Goal: Navigation & Orientation: Find specific page/section

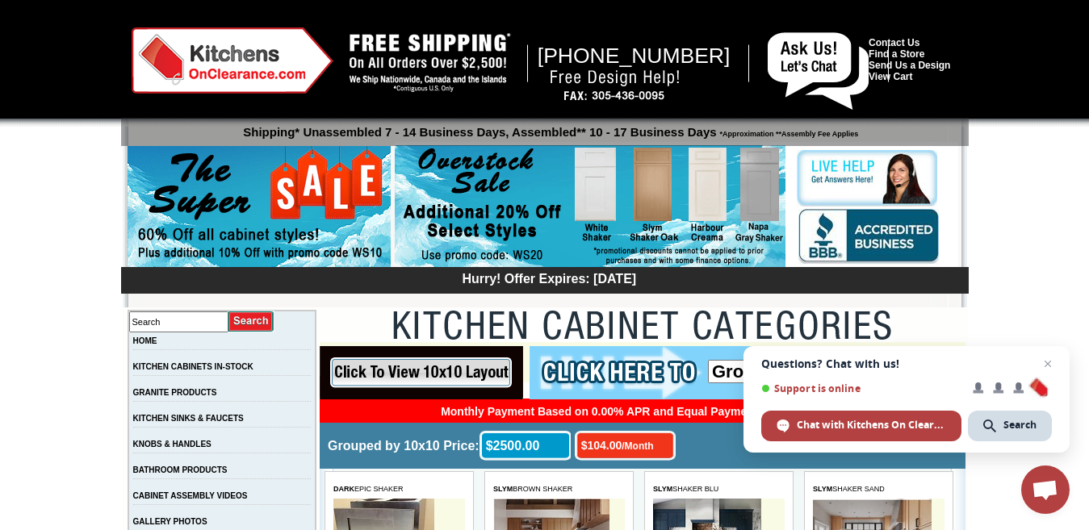
click at [395, 213] on img at bounding box center [590, 206] width 391 height 123
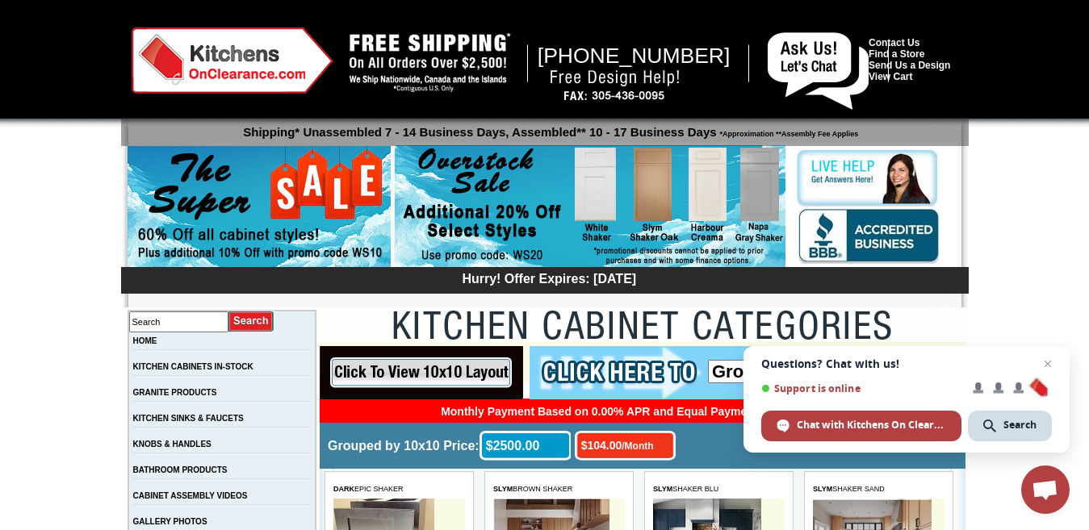
click at [395, 213] on img at bounding box center [590, 206] width 391 height 123
click at [370, 214] on img at bounding box center [259, 207] width 263 height 123
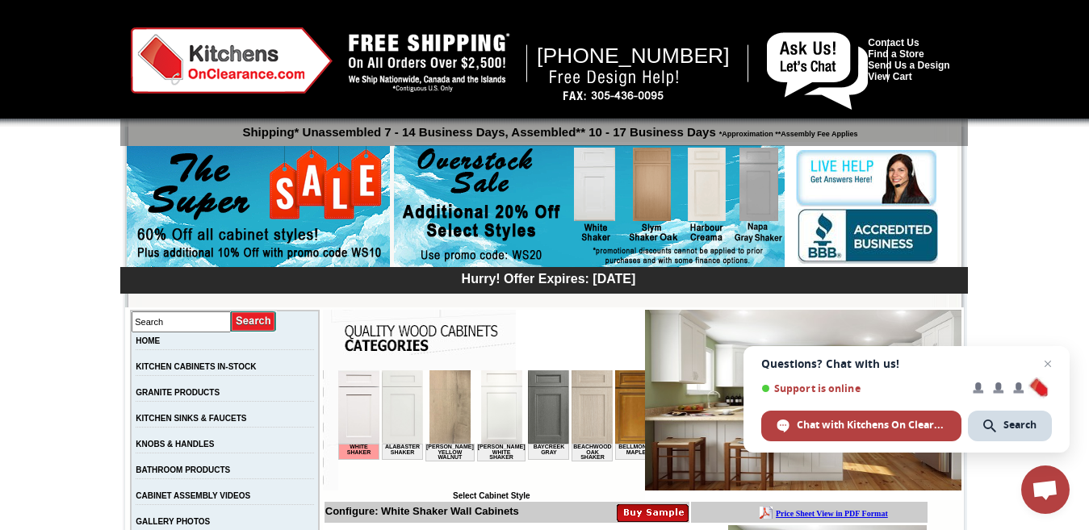
click at [547, 215] on img at bounding box center [589, 206] width 391 height 123
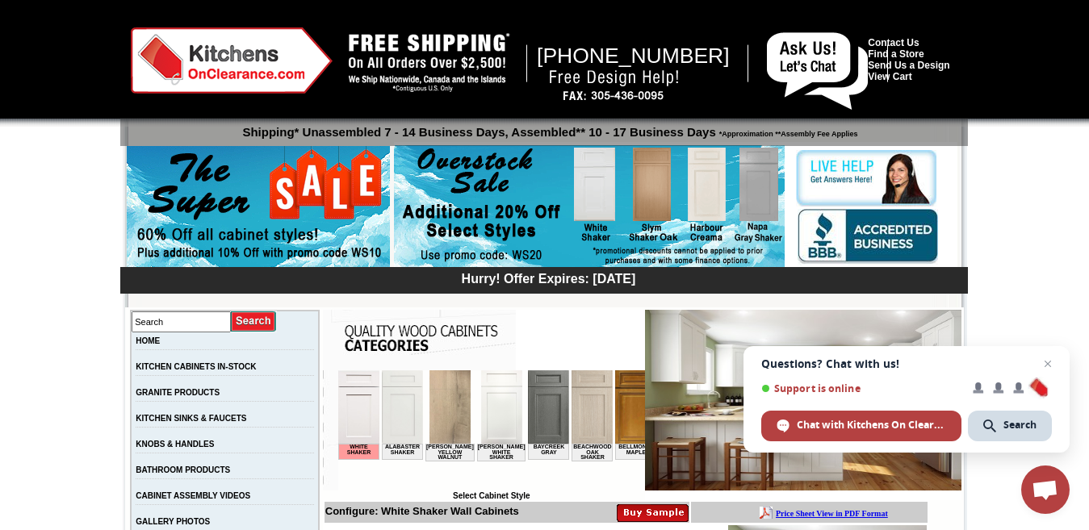
click at [547, 215] on img at bounding box center [589, 206] width 391 height 123
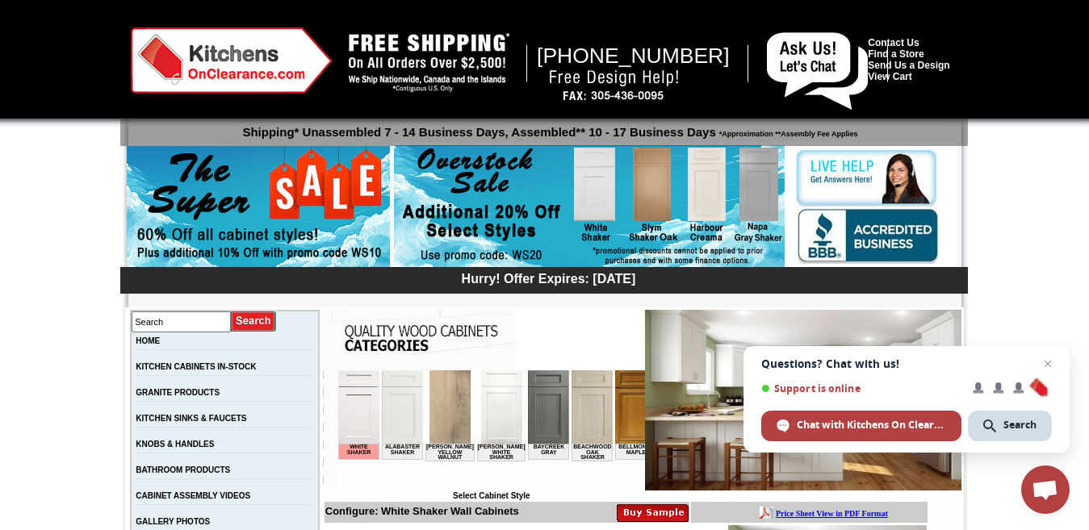
click at [547, 215] on img at bounding box center [589, 206] width 391 height 123
drag, startPoint x: 547, startPoint y: 215, endPoint x: 1049, endPoint y: 304, distance: 509.8
click at [552, 226] on img at bounding box center [589, 206] width 391 height 123
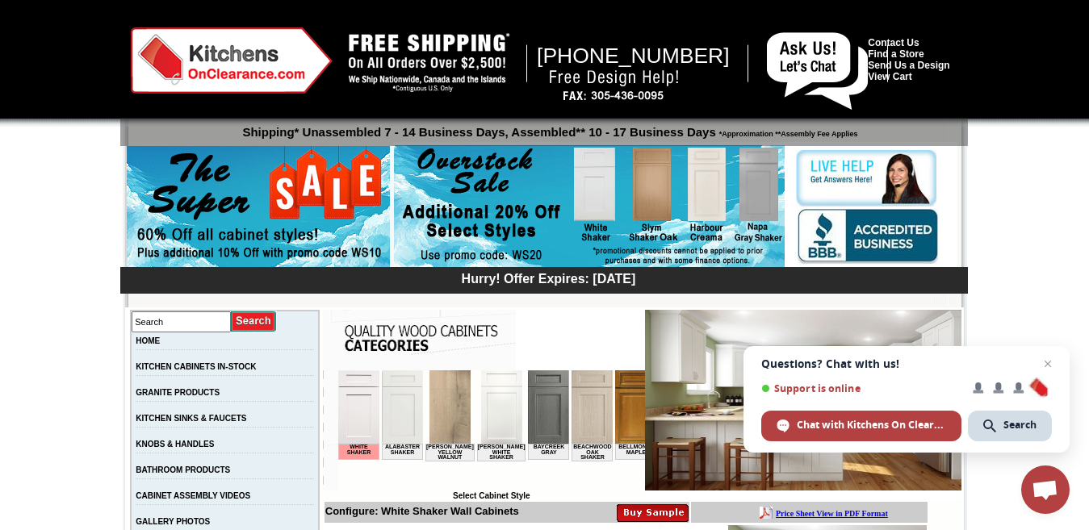
click at [552, 226] on img at bounding box center [589, 206] width 391 height 123
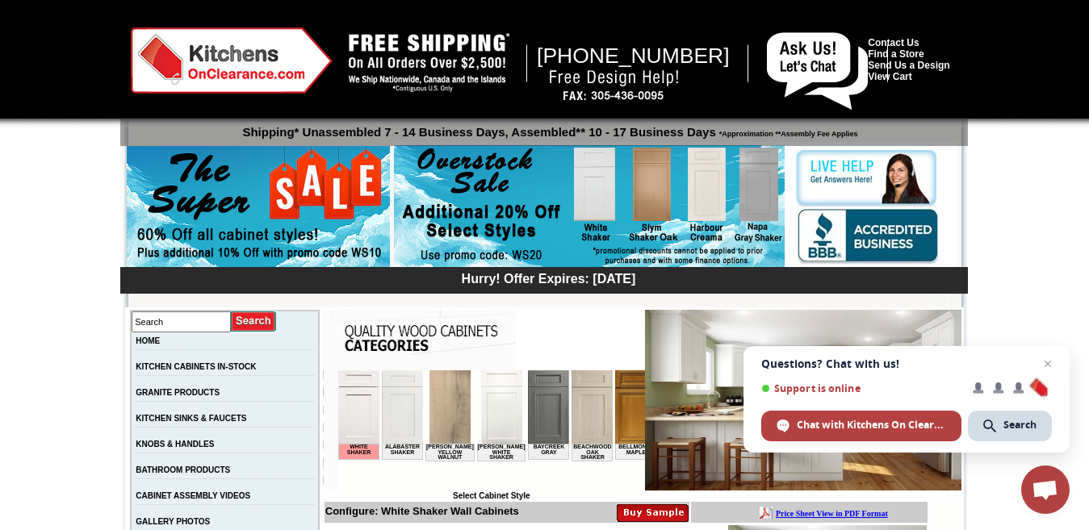
click at [552, 226] on img at bounding box center [589, 206] width 391 height 123
click at [793, 212] on div at bounding box center [675, 208] width 563 height 133
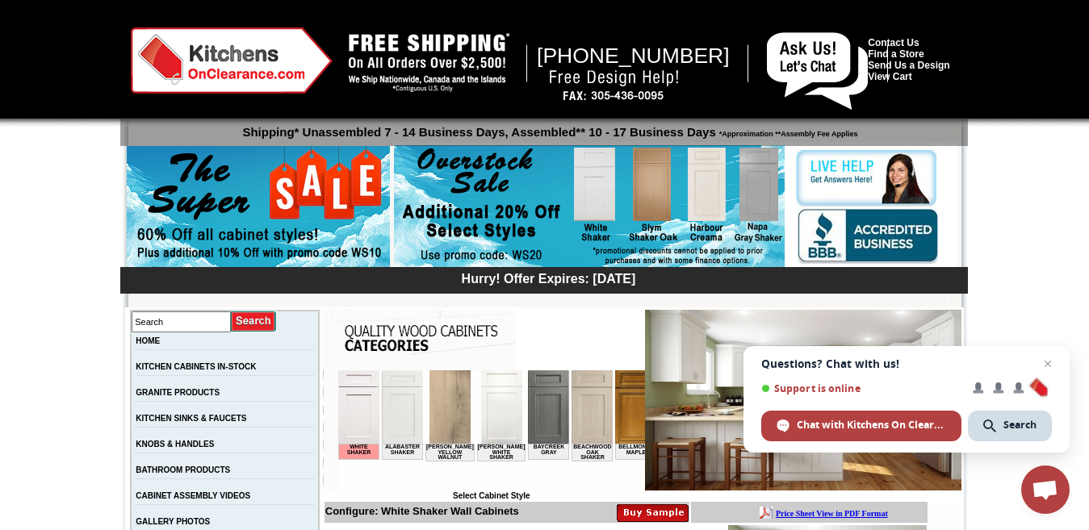
click at [793, 212] on div at bounding box center [675, 208] width 563 height 133
click at [814, 224] on img at bounding box center [876, 236] width 159 height 59
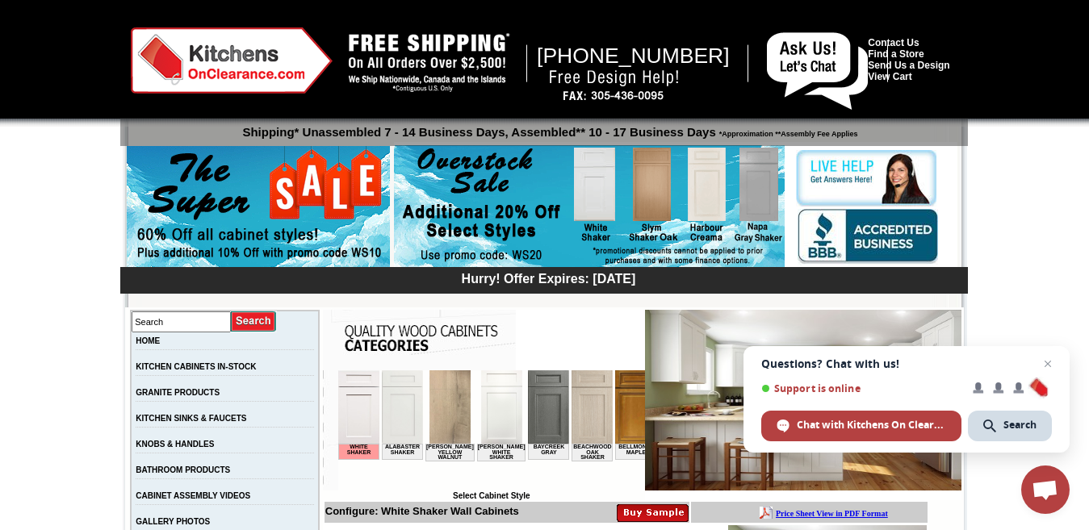
click at [814, 224] on img at bounding box center [876, 236] width 159 height 59
click at [912, 251] on img at bounding box center [876, 236] width 159 height 59
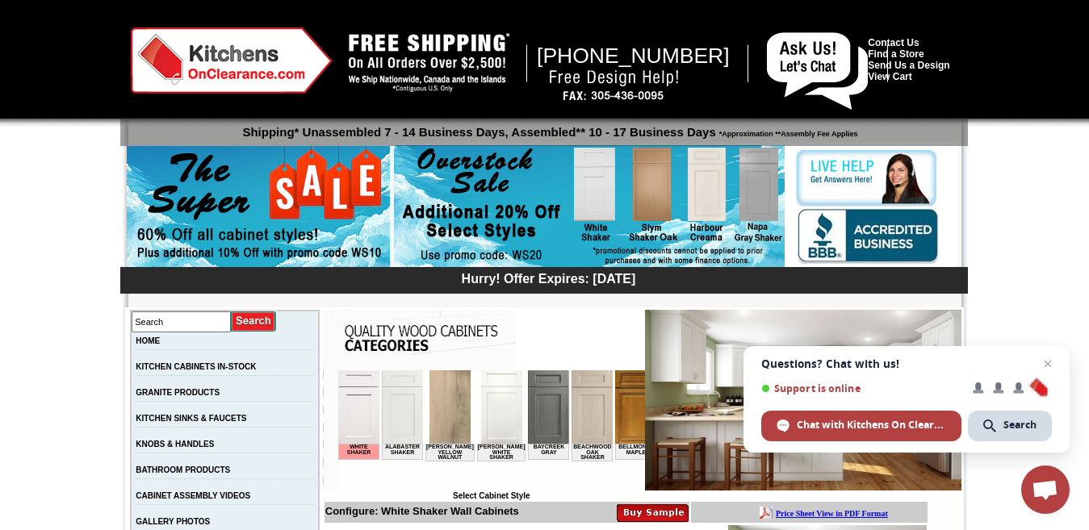
drag, startPoint x: 1025, startPoint y: 230, endPoint x: 1037, endPoint y: 240, distance: 15.5
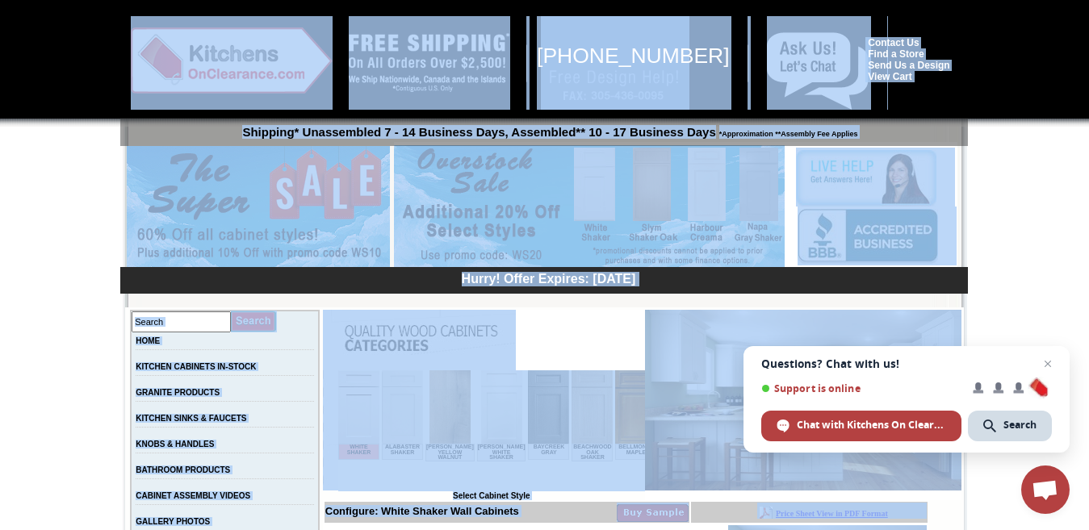
click at [303, 78] on img at bounding box center [232, 60] width 202 height 66
drag, startPoint x: 1069, startPoint y: 225, endPoint x: 1037, endPoint y: 195, distance: 43.4
click at [705, 67] on div "1-888-620-7953 Contact Us Find a Store Send Us a Design View Cart Shipping* Una…" at bounding box center [544, 161] width 826 height 291
